Goal: Task Accomplishment & Management: Complete application form

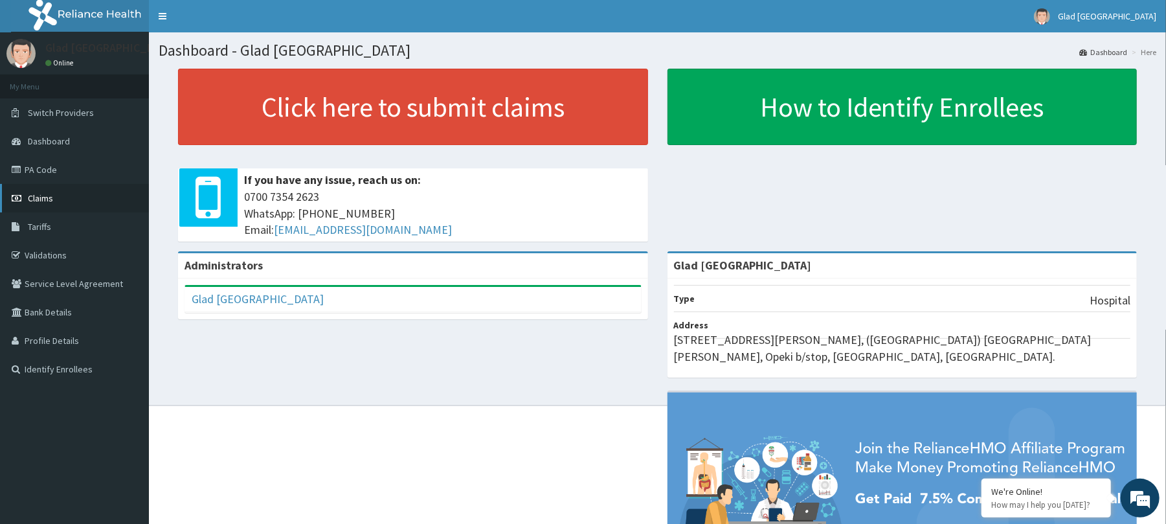
drag, startPoint x: 60, startPoint y: 233, endPoint x: 38, endPoint y: 203, distance: 37.9
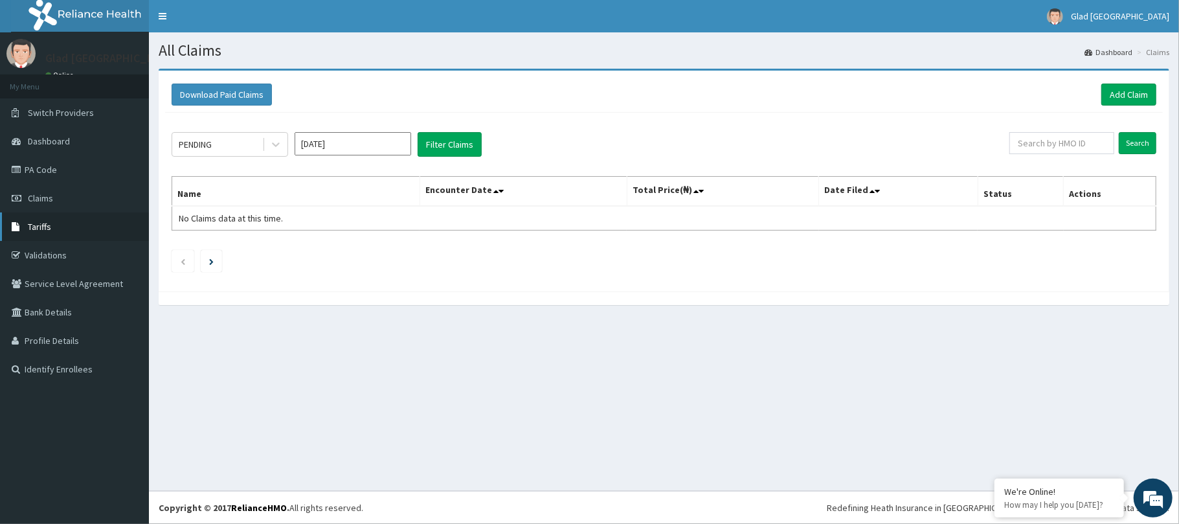
click at [58, 214] on link "Tariffs" at bounding box center [74, 226] width 149 height 28
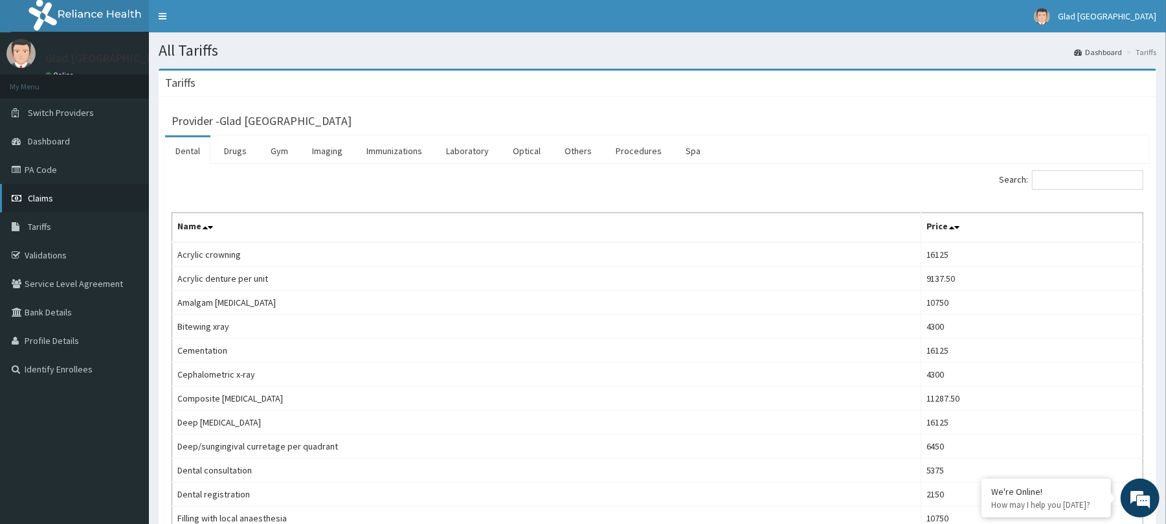
click at [58, 201] on link "Claims" at bounding box center [74, 198] width 149 height 28
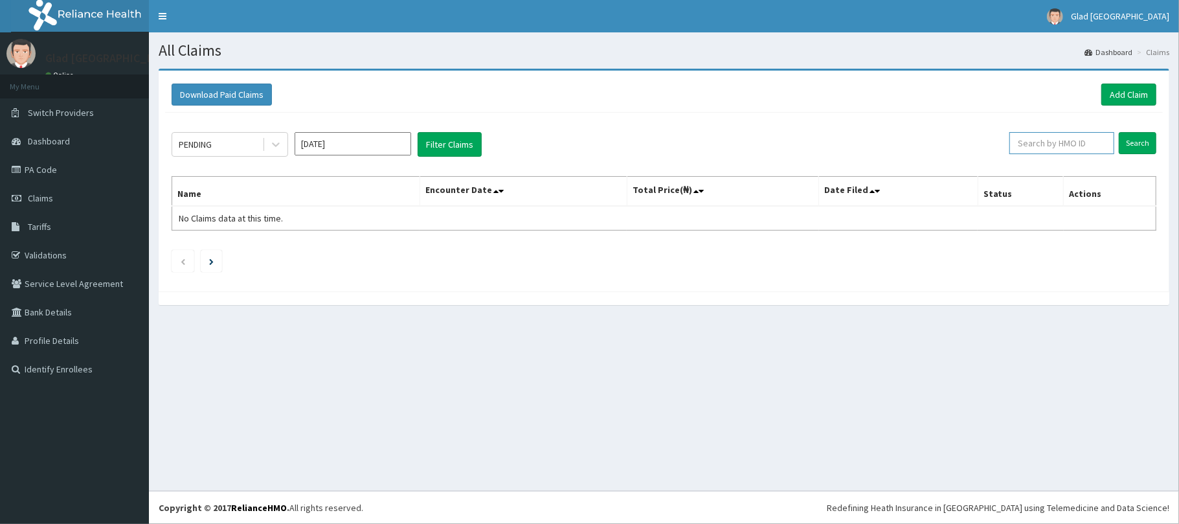
click at [1060, 144] on input "text" at bounding box center [1061, 143] width 105 height 22
paste input "PA/570E66"
type input "PA/570E66"
click at [1139, 146] on input "Search" at bounding box center [1138, 143] width 38 height 22
click at [1108, 96] on link "Add Claim" at bounding box center [1128, 95] width 55 height 22
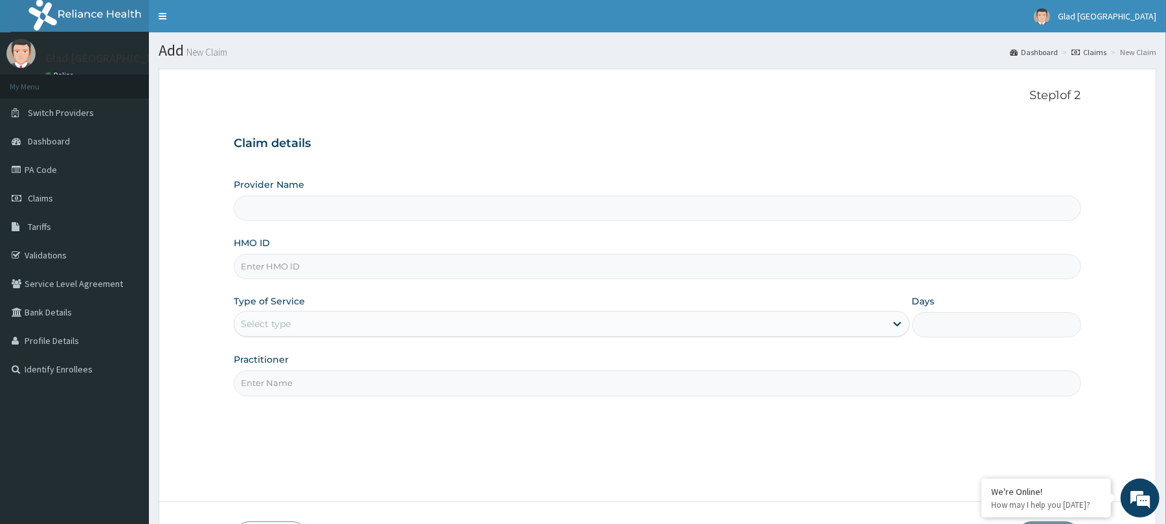
click at [313, 327] on div "Select type" at bounding box center [559, 323] width 651 height 21
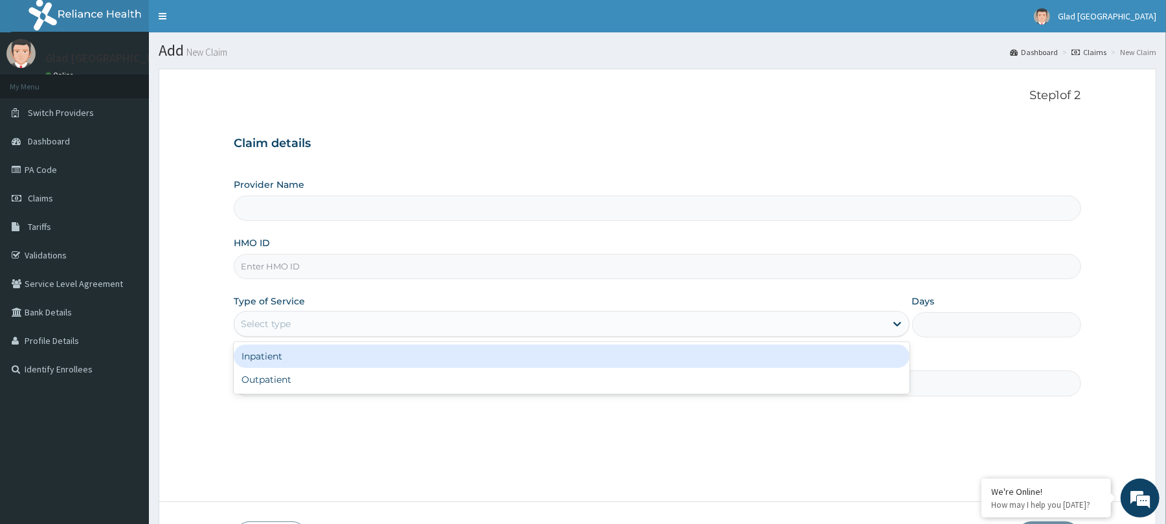
type input "Glad [GEOGRAPHIC_DATA]"
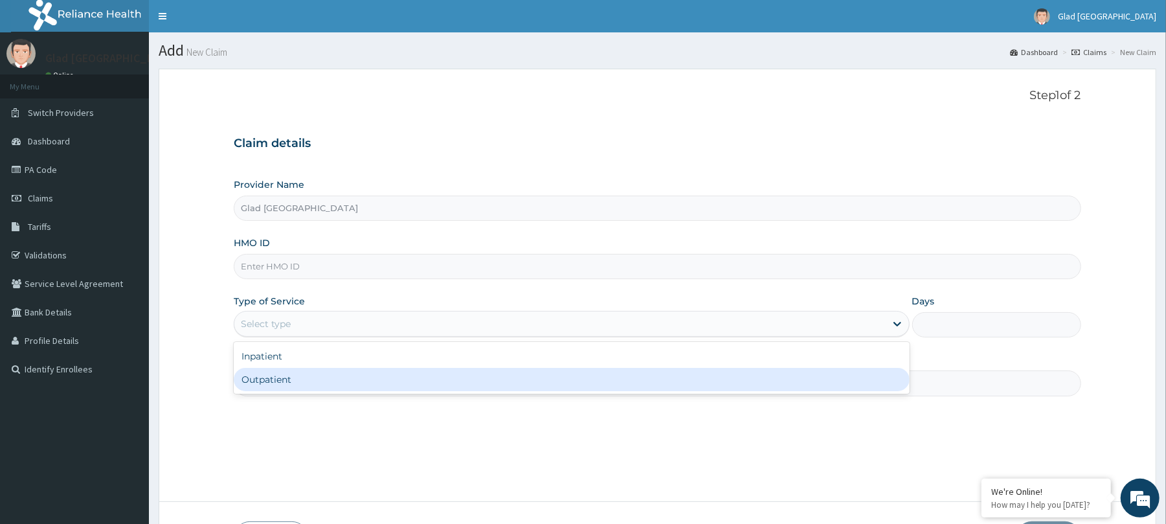
click at [301, 376] on div "Outpatient" at bounding box center [571, 379] width 675 height 23
type input "1"
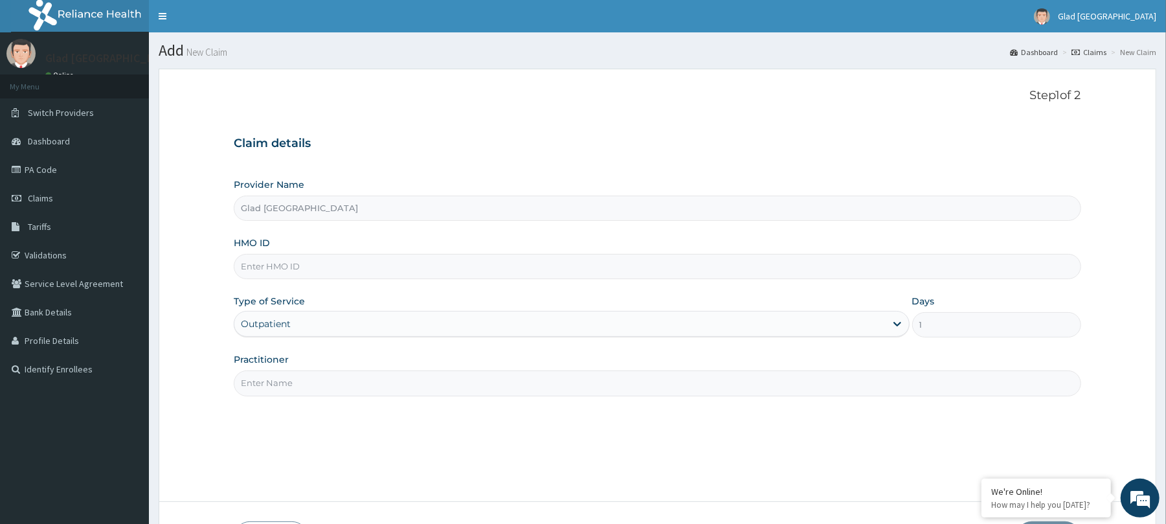
click at [464, 267] on input "HMO ID" at bounding box center [657, 266] width 847 height 25
paste input "LPD/10117/B"
type input "LPD/10117/B"
click at [384, 399] on div "Step 1 of 2 Claim details Provider Name Glad Tidings Medical Centre HMO ID LPD/…" at bounding box center [657, 285] width 847 height 393
click at [390, 391] on input "Practitioner" at bounding box center [657, 382] width 847 height 25
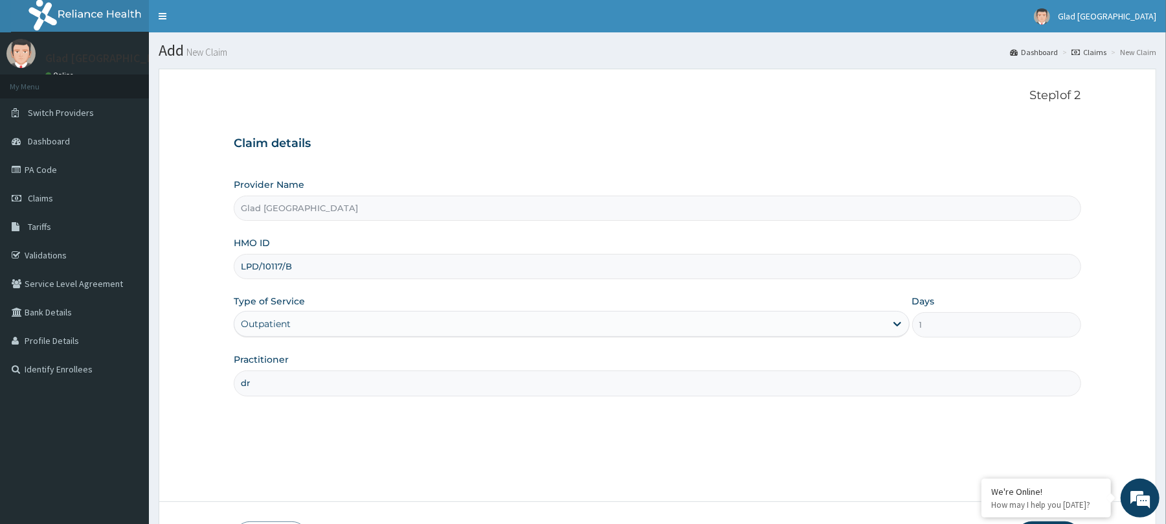
type input "d"
type input "Dr Daudu"
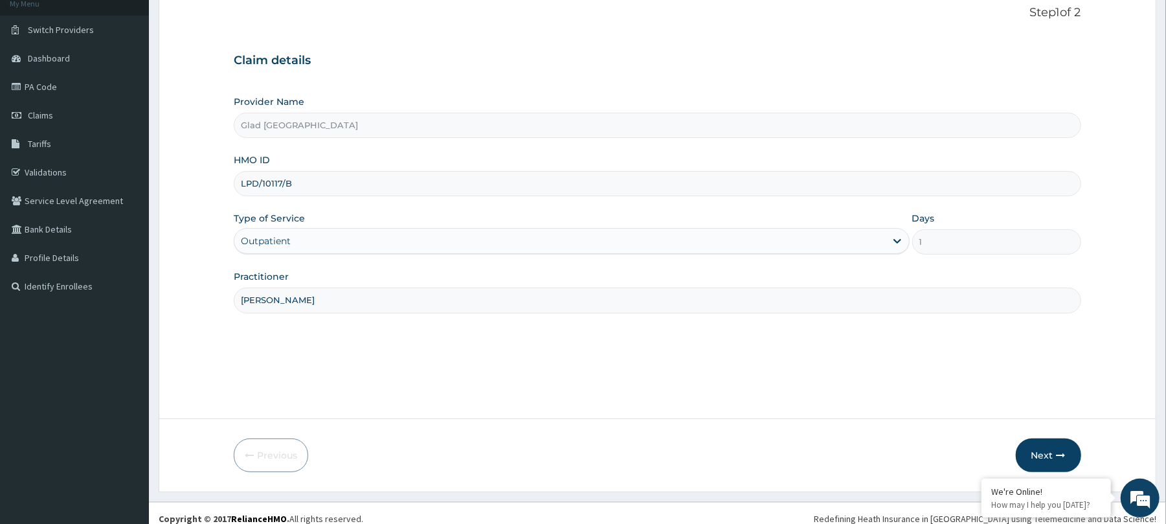
scroll to position [95, 0]
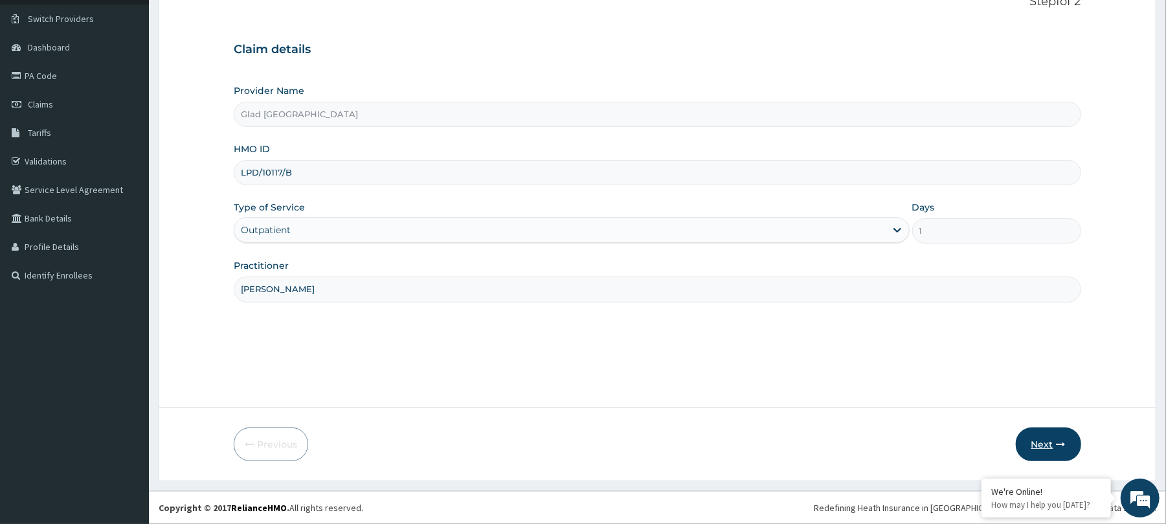
click at [1045, 448] on button "Next" at bounding box center [1048, 444] width 65 height 34
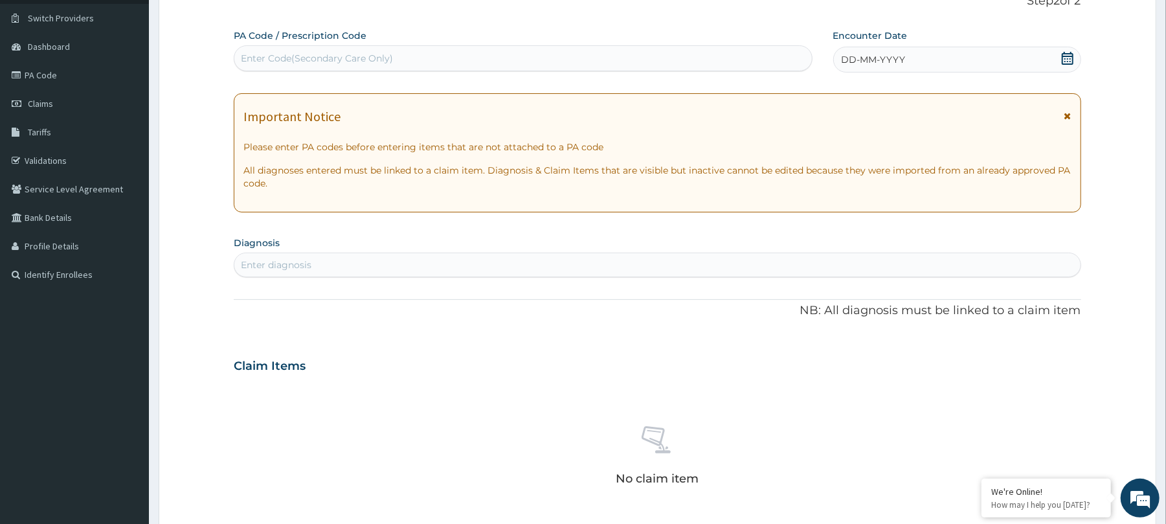
click at [322, 62] on div "Enter Code(Secondary Care Only)" at bounding box center [317, 58] width 152 height 13
click at [298, 61] on div "Enter Code(Secondary Care Only)" at bounding box center [317, 58] width 152 height 13
paste input "PA/570E66"
type input "PA/570E66"
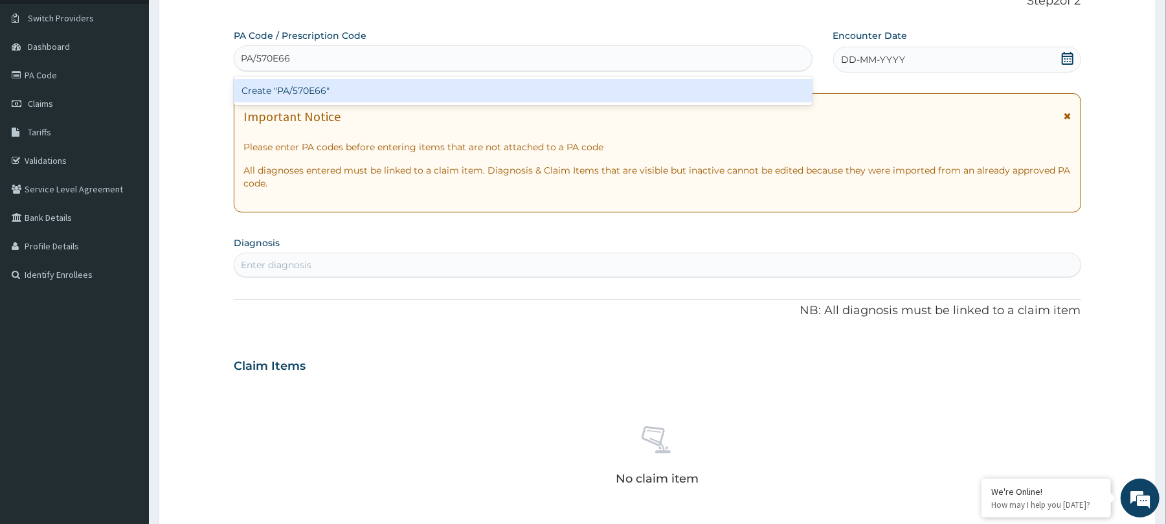
click at [298, 84] on div "Create "PA/570E66"" at bounding box center [523, 90] width 578 height 23
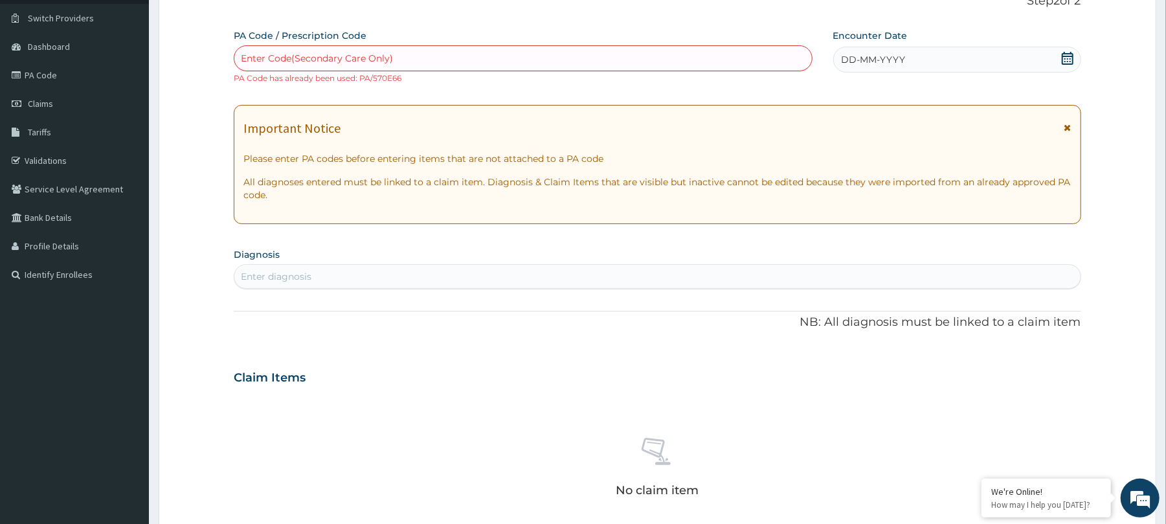
click at [594, 52] on div "Enter Code(Secondary Care Only)" at bounding box center [522, 58] width 577 height 21
click at [378, 65] on div "Enter Code(Secondary Care Only)" at bounding box center [522, 58] width 577 height 21
paste input "PA/304366"
type input "PA/304366"
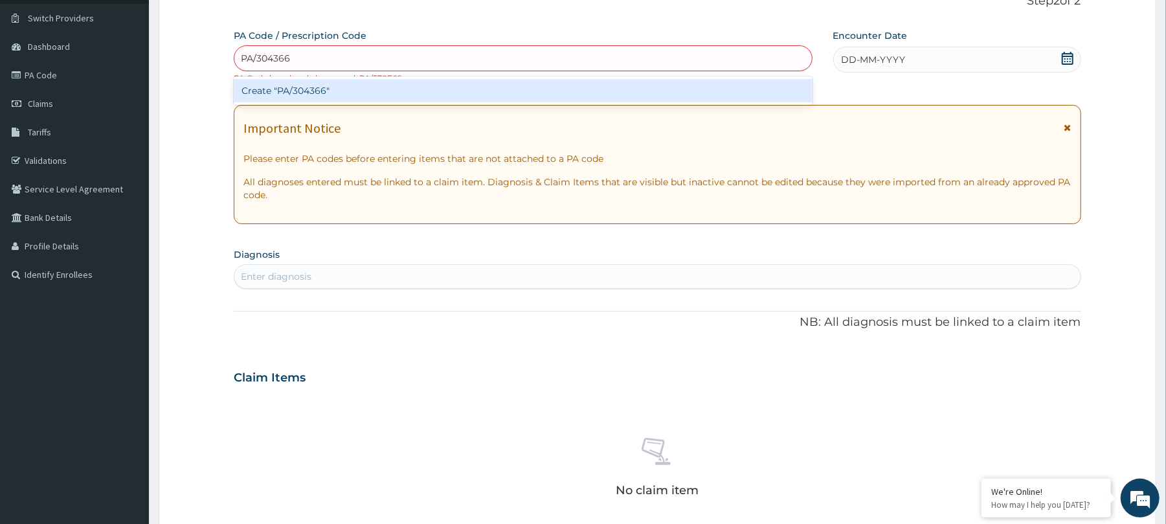
click at [366, 94] on div "Create "PA/304366"" at bounding box center [523, 90] width 578 height 23
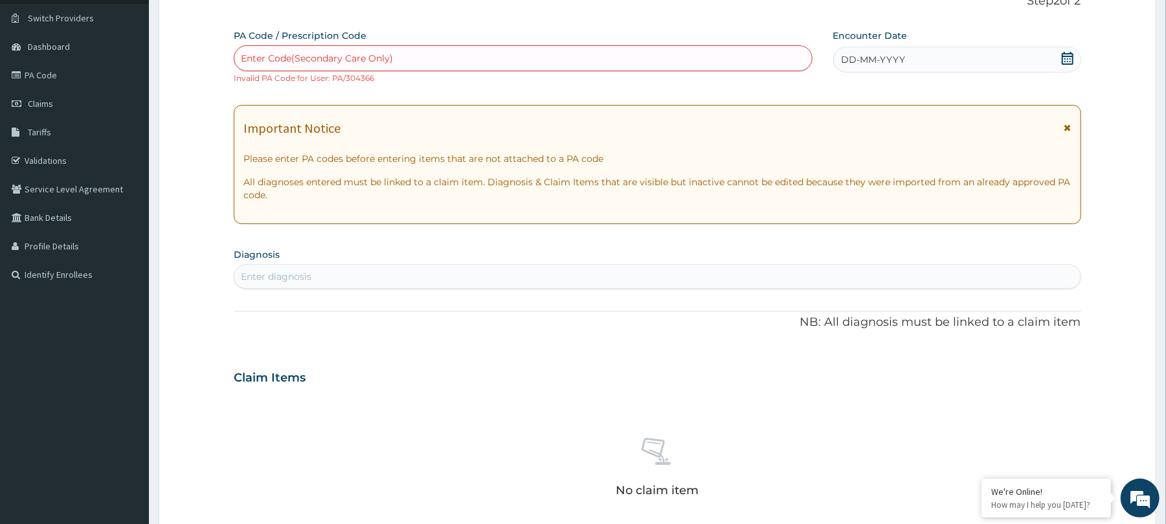
scroll to position [0, 0]
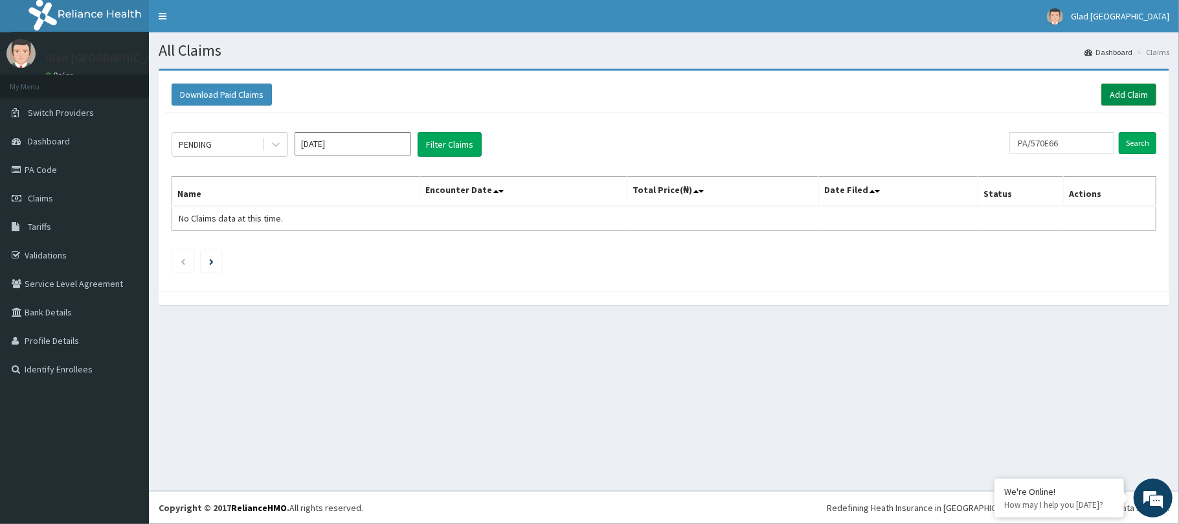
click at [1134, 94] on link "Add Claim" at bounding box center [1128, 95] width 55 height 22
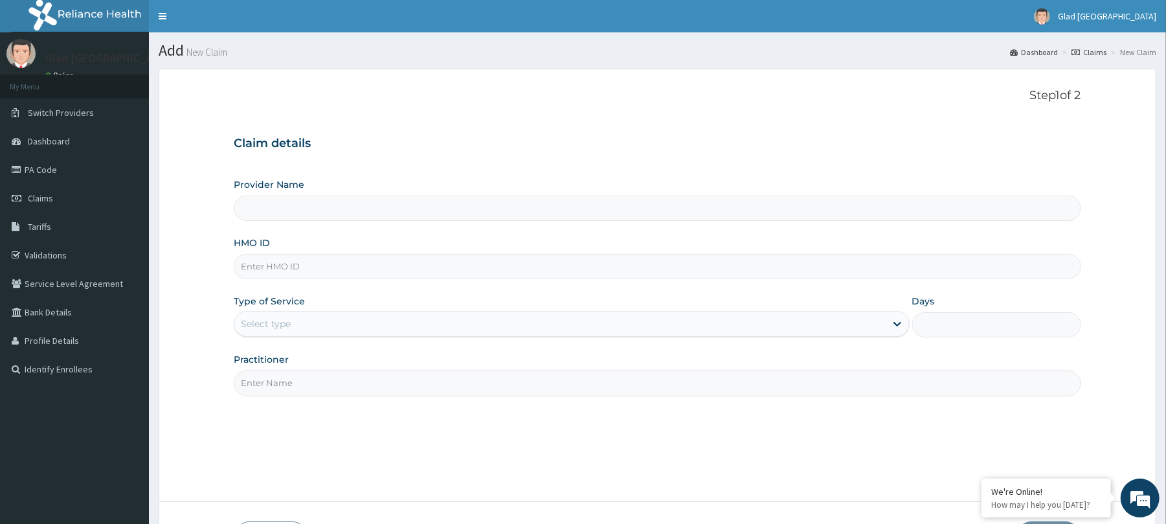
type input "Glad [GEOGRAPHIC_DATA]"
click at [361, 270] on input "HMO ID" at bounding box center [657, 266] width 847 height 25
paste input "ACH/10330/A"
type input "ACH/10330/A"
click at [312, 324] on div "Select type" at bounding box center [559, 323] width 651 height 21
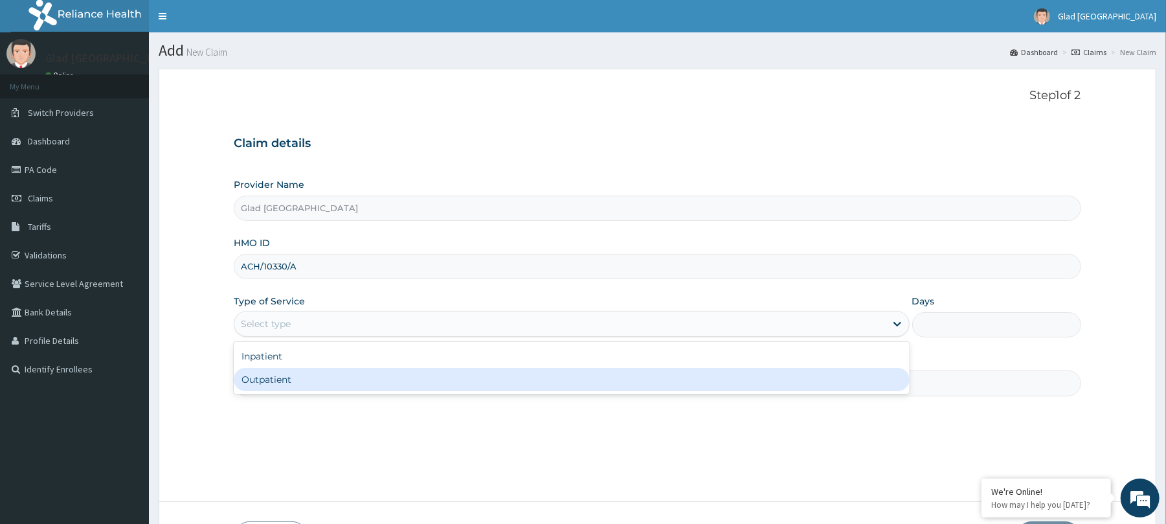
click at [293, 391] on div "Outpatient" at bounding box center [571, 379] width 675 height 23
type input "1"
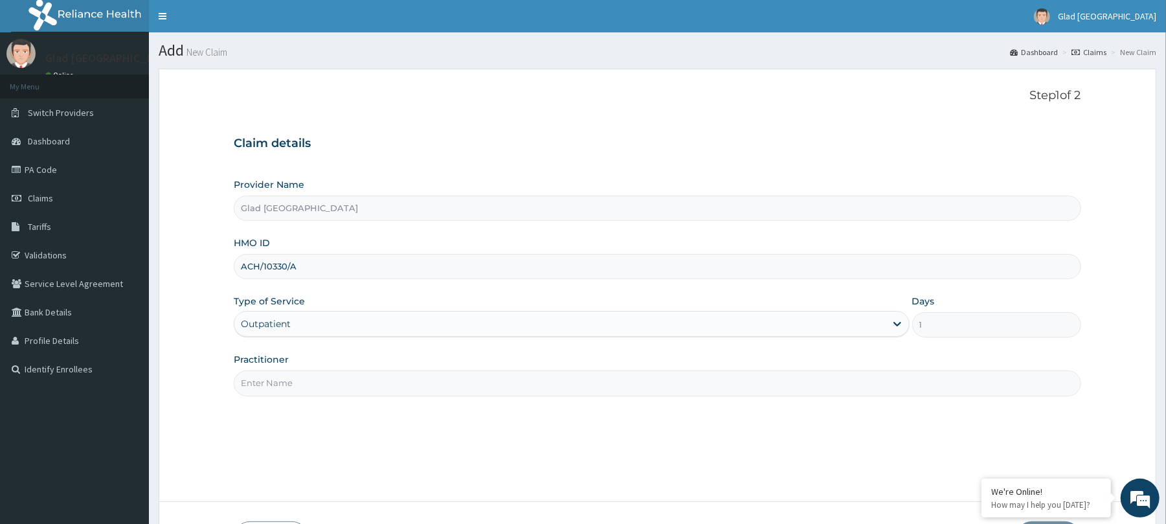
click at [293, 389] on input "Practitioner" at bounding box center [657, 382] width 847 height 25
type input "[PERSON_NAME]"
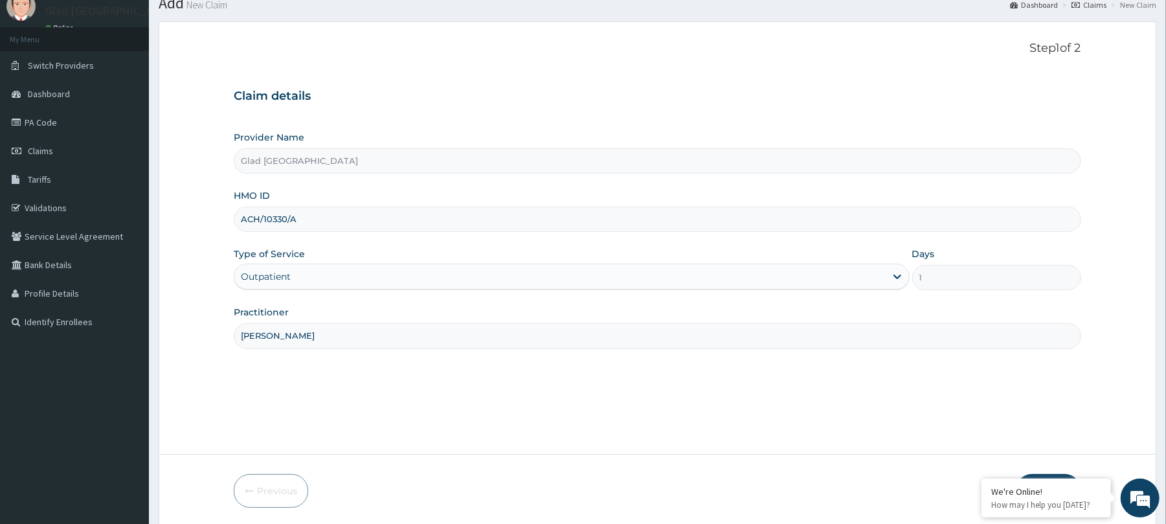
scroll to position [95, 0]
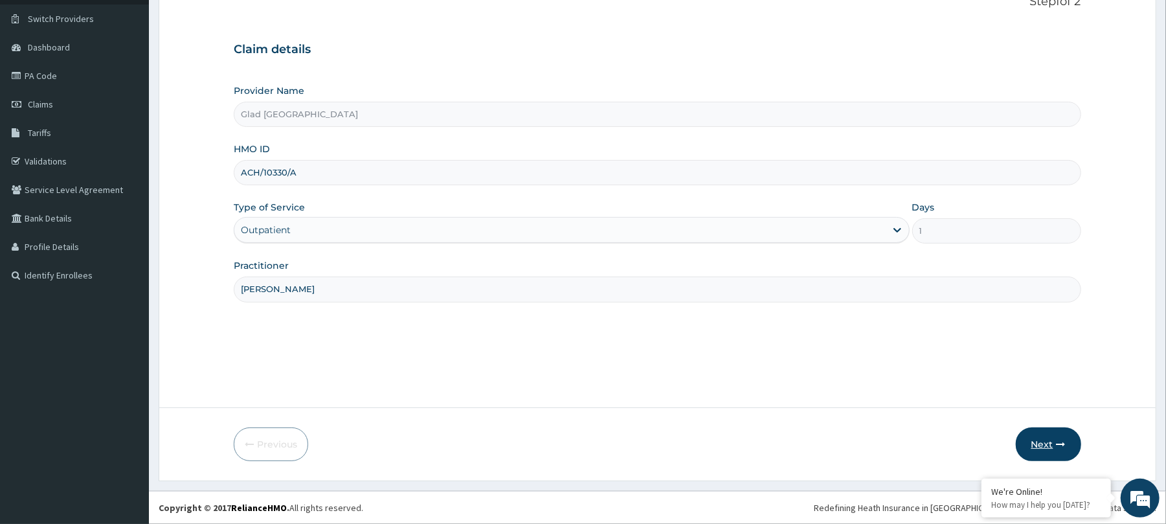
click at [1039, 435] on button "Next" at bounding box center [1048, 444] width 65 height 34
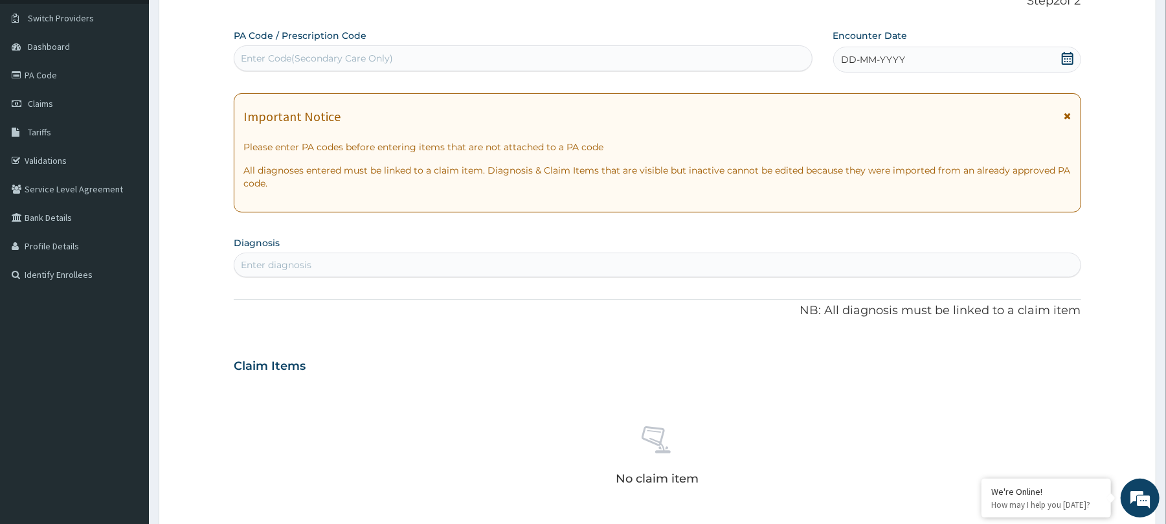
click at [641, 63] on div "Enter Code(Secondary Care Only)" at bounding box center [522, 58] width 577 height 21
paste input "PA/304366"
type input "PA/304366"
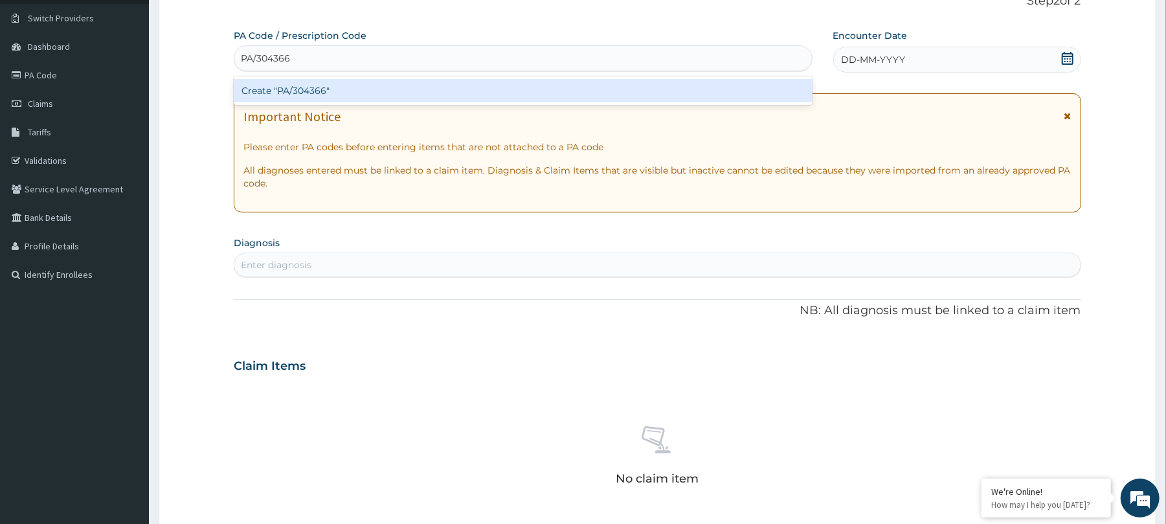
click at [607, 91] on div "Create "PA/304366"" at bounding box center [523, 90] width 578 height 23
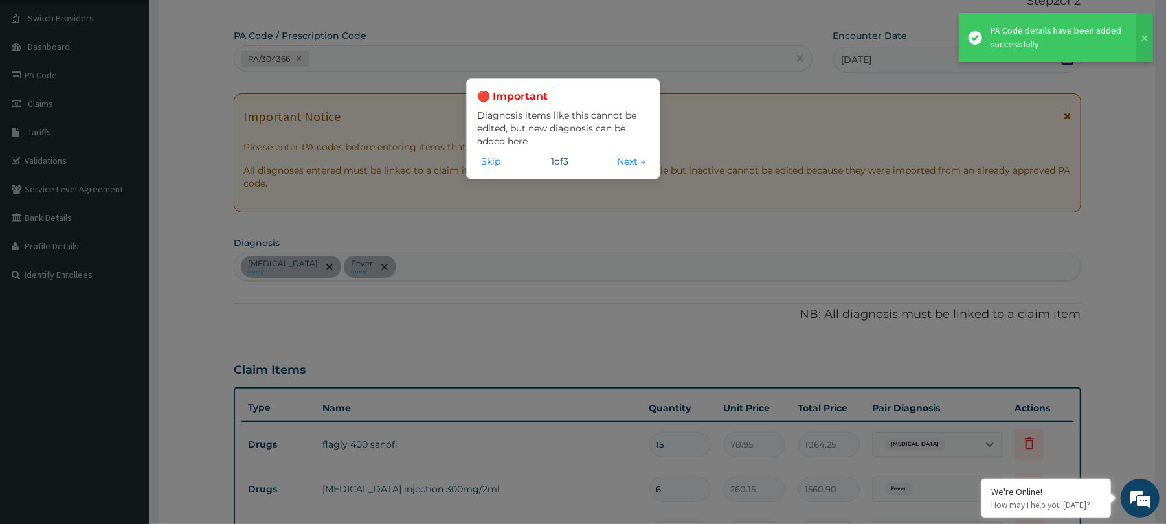
scroll to position [816, 0]
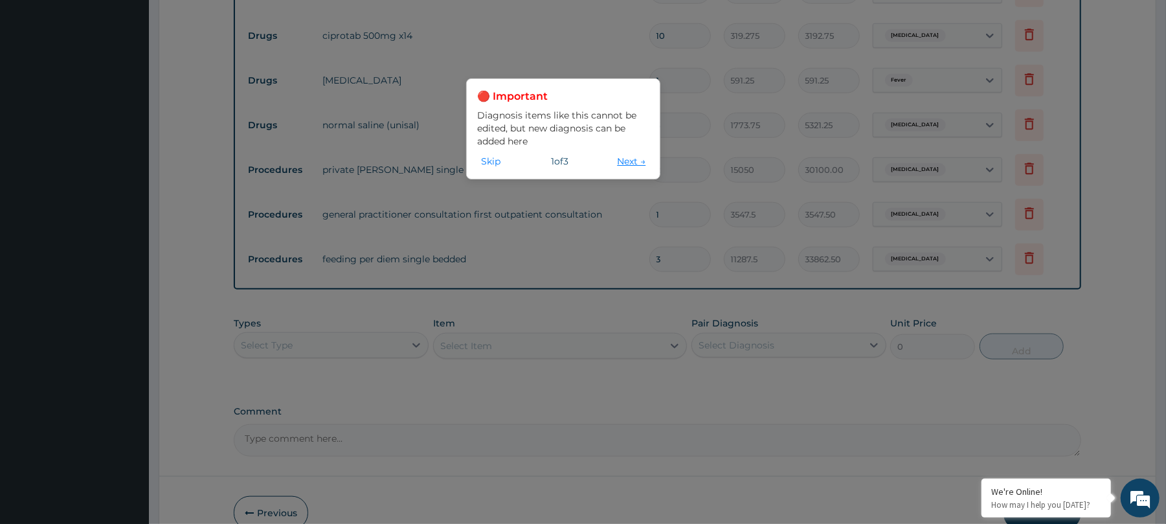
click at [617, 166] on button "Next →" at bounding box center [631, 161] width 36 height 14
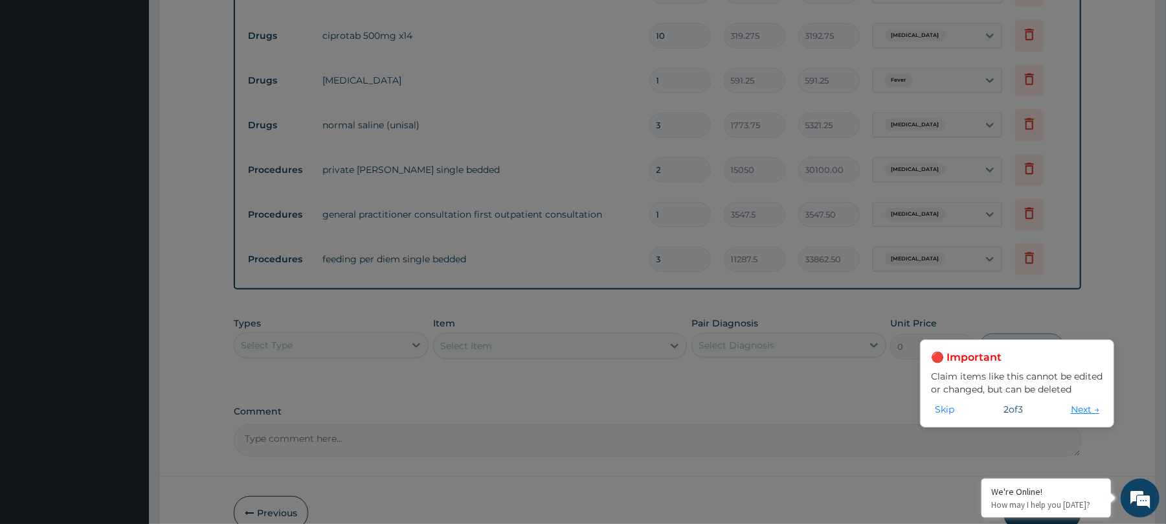
click at [1077, 407] on button "Next →" at bounding box center [1085, 409] width 36 height 14
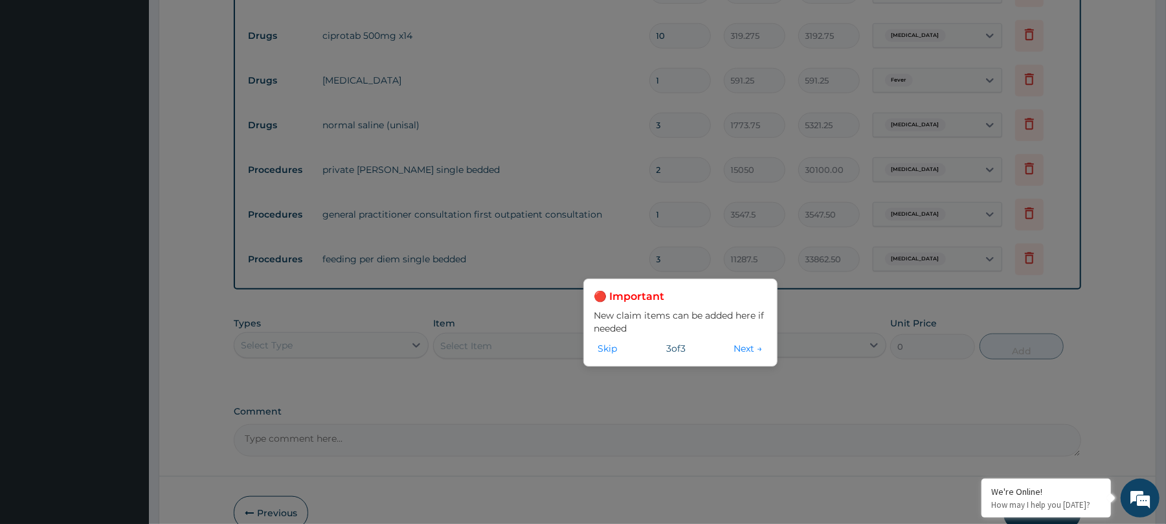
click at [738, 356] on div "🔴 Important New claim items can be added here if needed Skip 3 of 3 Next →" at bounding box center [680, 322] width 194 height 88
click at [741, 343] on button "Next →" at bounding box center [748, 348] width 36 height 14
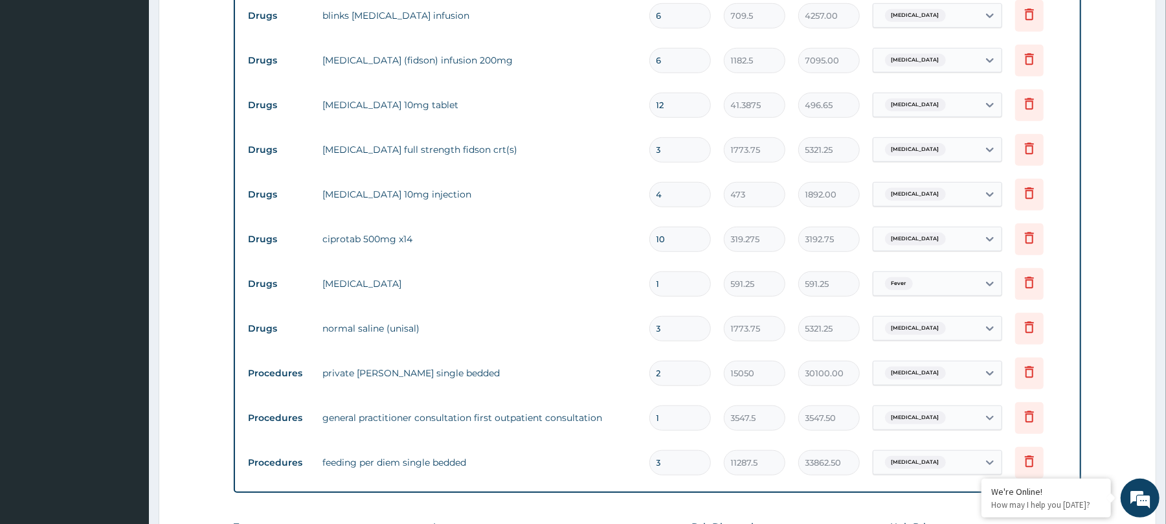
scroll to position [887, 0]
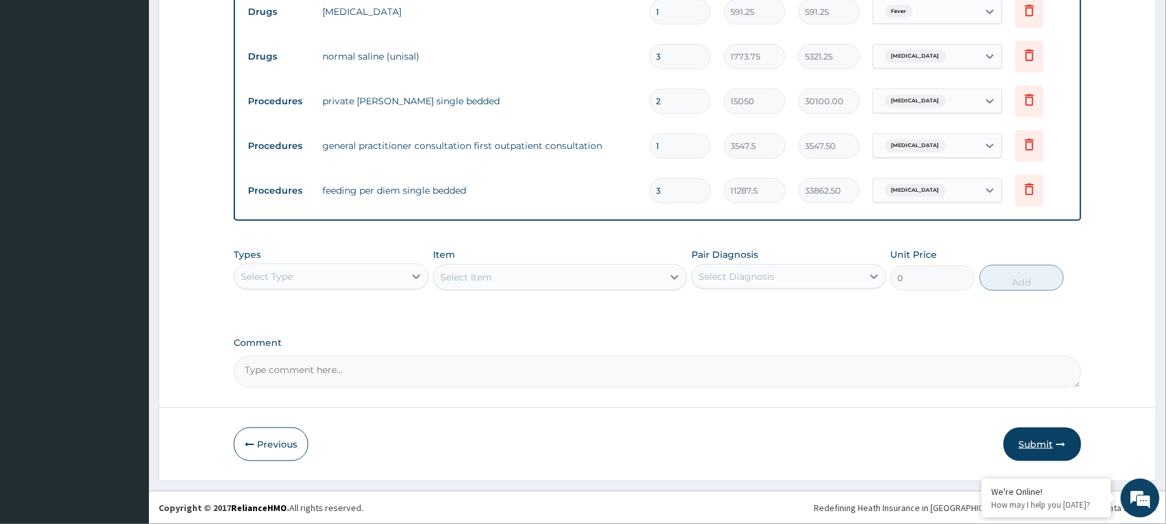
click at [1031, 443] on button "Submit" at bounding box center [1043, 444] width 78 height 34
